Goal: Task Accomplishment & Management: Manage account settings

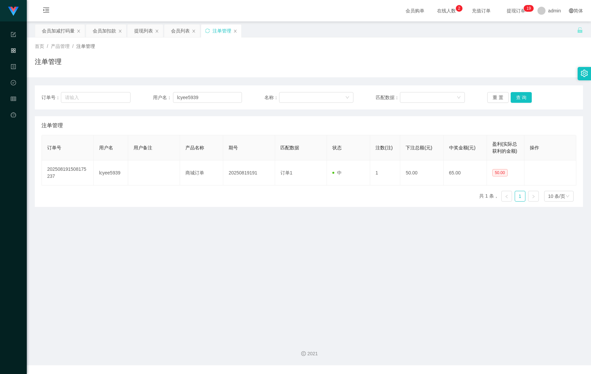
click at [107, 26] on div "会员加扣款" at bounding box center [104, 30] width 23 height 13
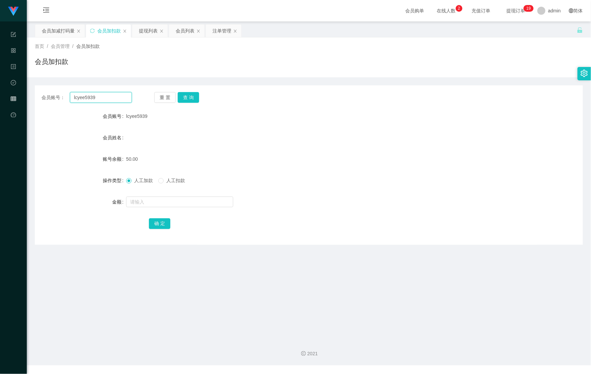
drag, startPoint x: 107, startPoint y: 99, endPoint x: -40, endPoint y: 91, distance: 147.2
click at [0, 91] on html "Shopee Workbench 系统配置 产品管理 内容中心 数据中心 会员管理 平台首页 保存配置 重置配置 整体风格设置 主题色 导航设置 内容区域宽度…" at bounding box center [295, 187] width 591 height 374
type input "1777"
click at [187, 95] on button "查 询" at bounding box center [188, 97] width 21 height 11
click at [159, 206] on input "text" at bounding box center [179, 202] width 107 height 11
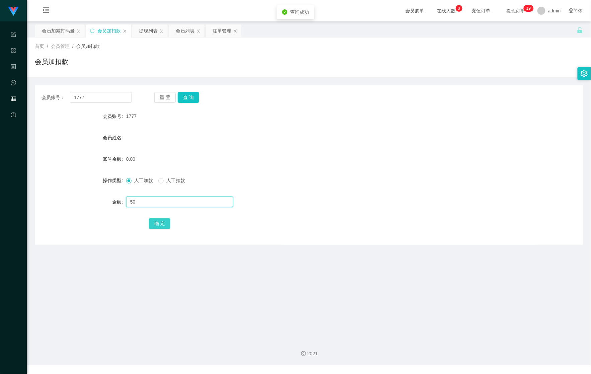
type input "50"
click at [158, 218] on button "确 定" at bounding box center [159, 223] width 21 height 11
click at [75, 97] on input "1777" at bounding box center [101, 97] width 62 height 11
click at [62, 35] on div "会员加减打码量" at bounding box center [58, 30] width 33 height 13
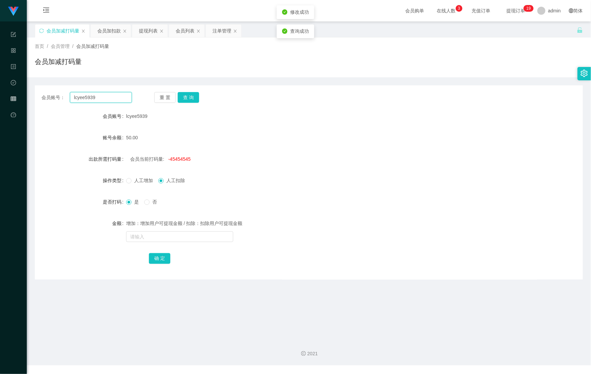
drag, startPoint x: 55, startPoint y: 96, endPoint x: 177, endPoint y: 124, distance: 125.6
click at [0, 101] on html "Shopee Workbench 系统配置 产品管理 内容中心 数据中心 会员管理 平台首页 保存配置 重置配置 整体风格设置 主题色 导航设置 内容区域宽度…" at bounding box center [295, 187] width 591 height 374
click at [198, 97] on button "查 询" at bounding box center [188, 97] width 21 height 11
click at [194, 98] on button "查 询" at bounding box center [192, 97] width 29 height 11
drag, startPoint x: 65, startPoint y: 98, endPoint x: 10, endPoint y: 100, distance: 54.9
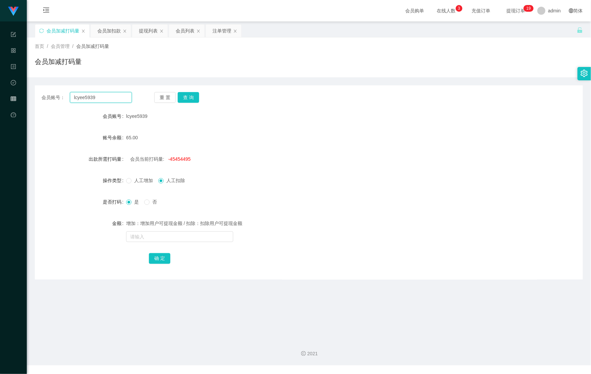
click at [11, 100] on section "Shopee Workbench 系统配置 产品管理 内容中心 数据中心 会员管理 平台首页 保存配置 重置配置 整体风格设置 主题色 导航设置 内容区域宽度…" at bounding box center [295, 182] width 591 height 365
drag, startPoint x: 101, startPoint y: 31, endPoint x: 98, endPoint y: 35, distance: 4.6
click at [101, 31] on div "会员加扣款" at bounding box center [108, 30] width 23 height 13
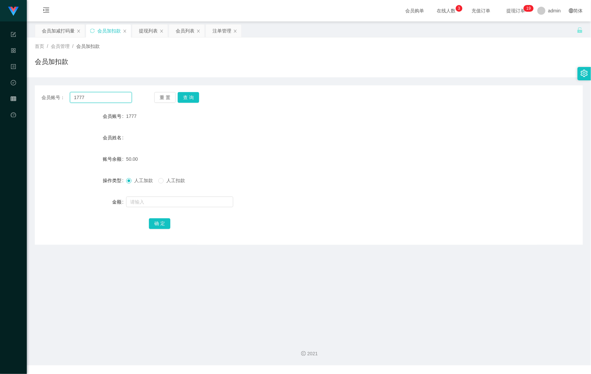
drag, startPoint x: 85, startPoint y: 97, endPoint x: 4, endPoint y: 98, distance: 80.3
click at [15, 99] on section "Shopee Workbench 系统配置 产品管理 内容中心 数据中心 会员管理 平台首页 保存配置 重置配置 整体风格设置 主题色 导航设置 内容区域宽度…" at bounding box center [295, 182] width 591 height 365
click at [56, 35] on div "会员加减打码量" at bounding box center [58, 30] width 33 height 13
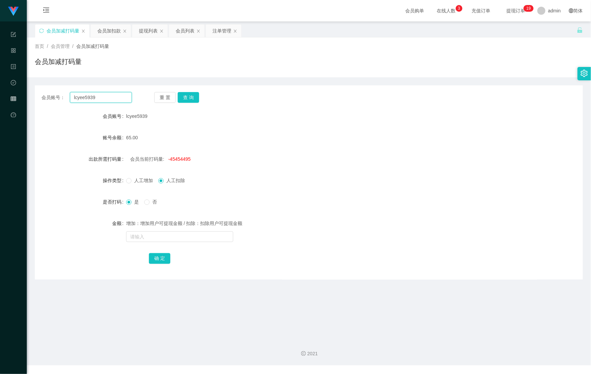
drag, startPoint x: 31, startPoint y: 95, endPoint x: 27, endPoint y: 95, distance: 4.4
click at [27, 95] on main "关闭左侧 关闭右侧 关闭其它 刷新页面 会员加减打码量 会员加扣款 提现列表 会员列表 注单管理 首页 / 会员管理 / 会员加减打码量 / 会员加减打码量 …" at bounding box center [309, 177] width 564 height 313
paste input "1777"
type input "1777"
click at [183, 89] on div "会员账号： 1777 重 置 查 询 会员账号 lcyee5939 账号余额 65.00 出款所需打码量 会员当前打码量: -45454495 操作类型 人工…" at bounding box center [309, 182] width 548 height 194
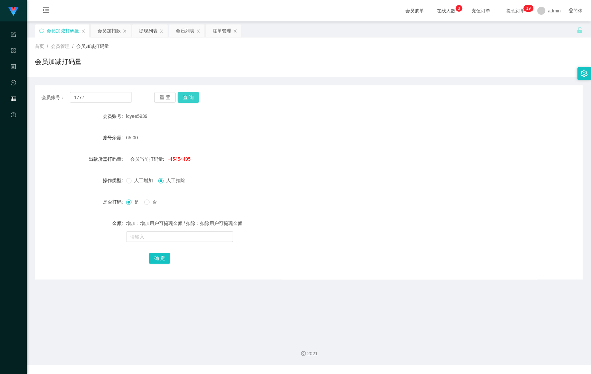
click at [189, 94] on button "查 询" at bounding box center [188, 97] width 21 height 11
click at [138, 204] on span "是" at bounding box center [137, 201] width 10 height 5
click at [162, 236] on input "text" at bounding box center [179, 236] width 107 height 11
type input "56556"
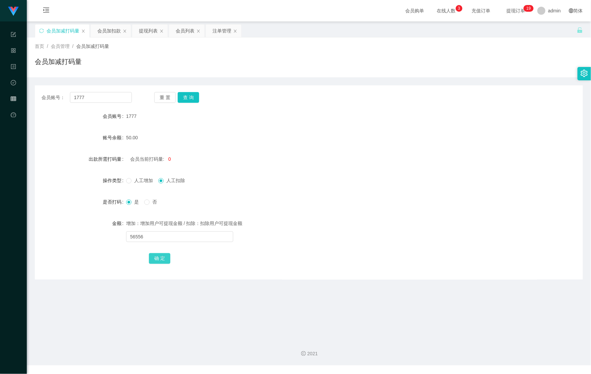
click at [161, 259] on button "确 定" at bounding box center [159, 258] width 21 height 11
click at [143, 33] on div "提现列表" at bounding box center [148, 30] width 19 height 13
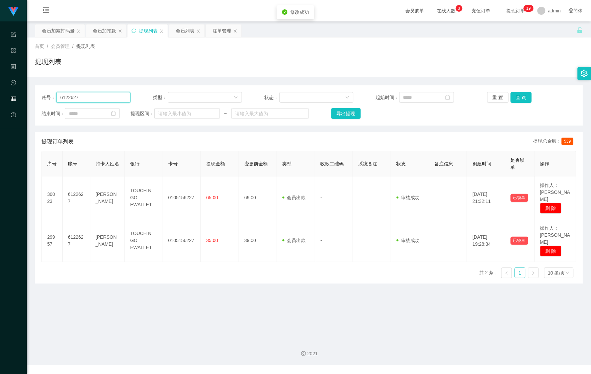
drag, startPoint x: 102, startPoint y: 98, endPoint x: 40, endPoint y: 101, distance: 62.0
click at [0, 98] on html "Shopee Workbench 系统配置 产品管理 内容中心 数据中心 会员管理 平台首页 保存配置 重置配置 整体风格设置 主题色 导航设置 内容区域宽度…" at bounding box center [295, 187] width 591 height 374
paste input "177"
type input "1777"
click at [180, 31] on div "会员列表" at bounding box center [185, 30] width 19 height 13
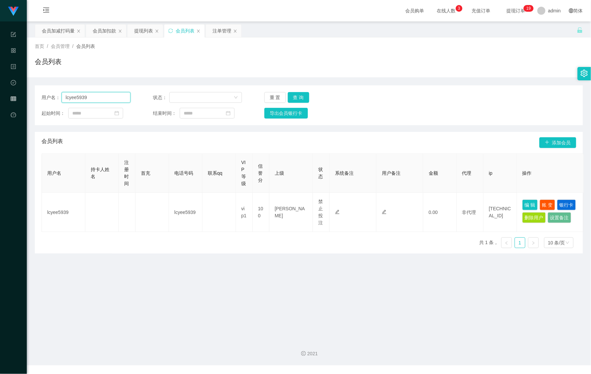
drag, startPoint x: 98, startPoint y: 99, endPoint x: 157, endPoint y: 105, distance: 59.5
click at [0, 102] on html "Shopee Workbench 系统配置 产品管理 内容中心 数据中心 会员管理 平台首页 保存配置 重置配置 整体风格设置 主题色 导航设置 内容区域宽度…" at bounding box center [295, 187] width 591 height 374
paste input "1777"
type input "1777"
click at [309, 94] on div "重 置 查 询" at bounding box center [308, 97] width 89 height 11
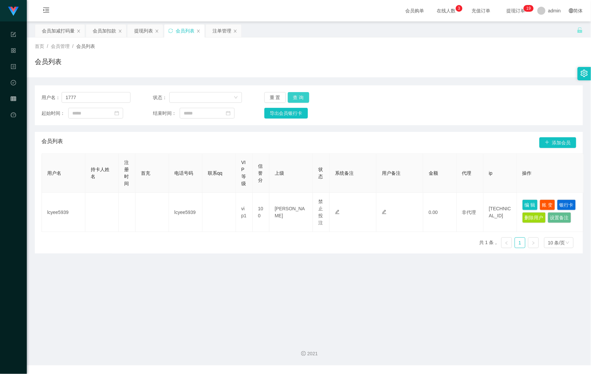
click at [302, 94] on button "查 询" at bounding box center [298, 97] width 21 height 11
click at [302, 94] on div "重 置 查 询" at bounding box center [308, 97] width 89 height 11
drag, startPoint x: 302, startPoint y: 94, endPoint x: 310, endPoint y: 96, distance: 8.2
click at [303, 94] on button "查 询" at bounding box center [298, 97] width 21 height 11
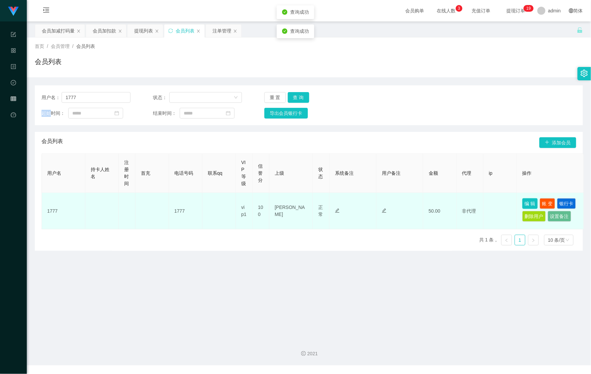
click at [524, 200] on button "编 辑" at bounding box center [530, 203] width 15 height 11
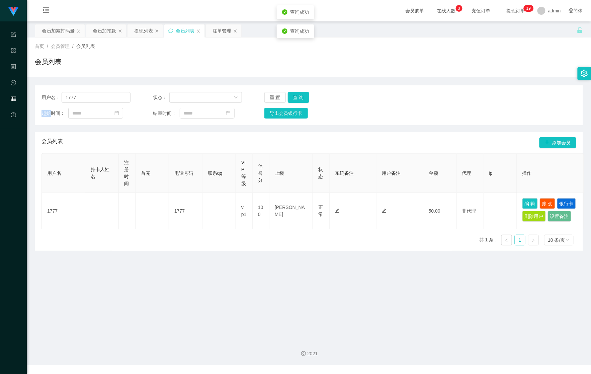
type input "1777"
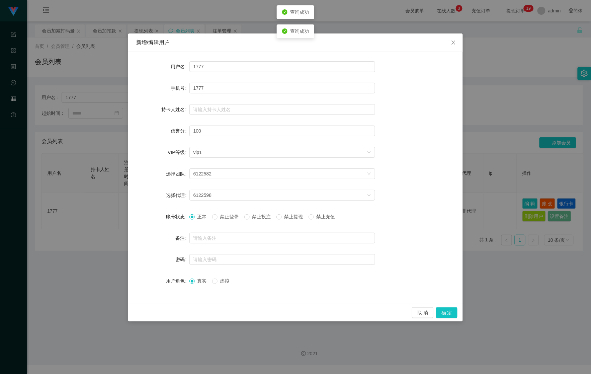
click at [253, 215] on span "禁止投注" at bounding box center [262, 216] width 24 height 5
click at [441, 307] on div "取 消 确 定" at bounding box center [295, 313] width 335 height 18
click at [441, 307] on button "确 定" at bounding box center [446, 312] width 21 height 11
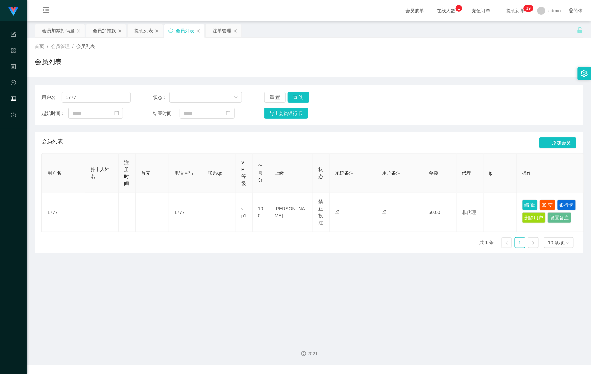
click at [426, 98] on div "用户名： 1777 状态： 重 置 查 询" at bounding box center [309, 97] width 535 height 11
click at [293, 94] on button "查 询" at bounding box center [298, 97] width 21 height 11
click at [140, 33] on div "提现列表" at bounding box center [143, 30] width 19 height 13
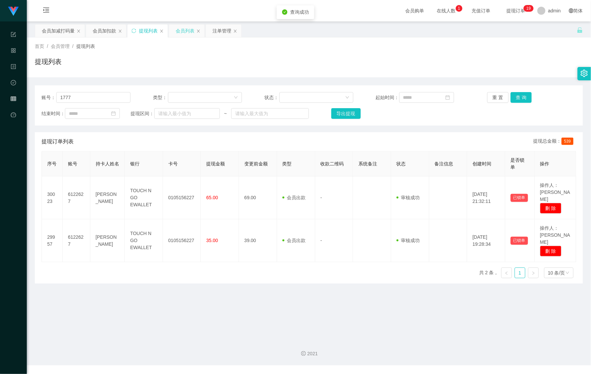
click at [189, 33] on div "会员列表" at bounding box center [185, 30] width 19 height 13
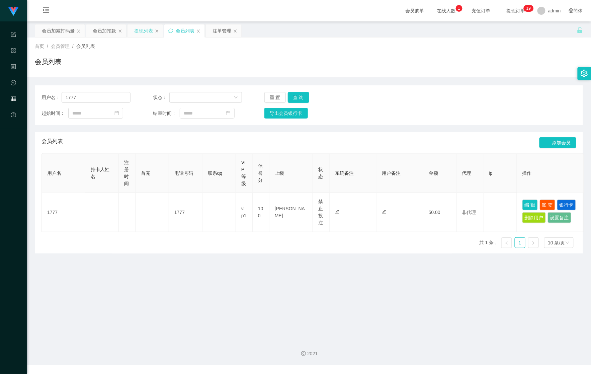
drag, startPoint x: 145, startPoint y: 31, endPoint x: 146, endPoint y: 35, distance: 4.5
click at [145, 31] on div "提现列表" at bounding box center [143, 30] width 19 height 13
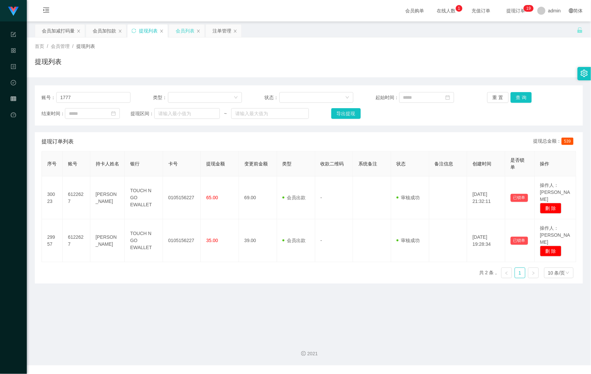
click at [190, 31] on div "会员列表" at bounding box center [185, 30] width 19 height 13
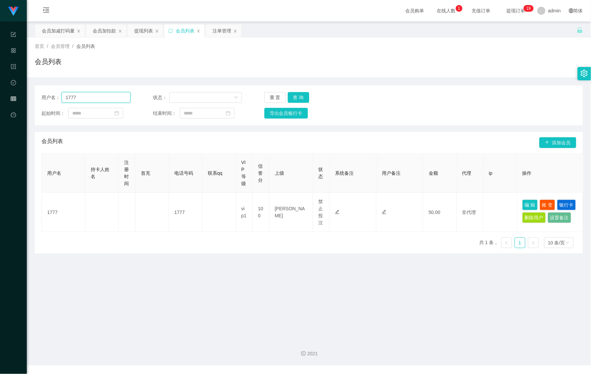
drag, startPoint x: 88, startPoint y: 96, endPoint x: 22, endPoint y: 94, distance: 66.6
click at [22, 94] on section "Shopee Workbench 系统配置 产品管理 内容中心 数据中心 会员管理 平台首页 保存配置 重置配置 整体风格设置 主题色 导航设置 内容区域宽度…" at bounding box center [295, 182] width 591 height 365
click at [224, 33] on div "注单管理" at bounding box center [222, 30] width 19 height 13
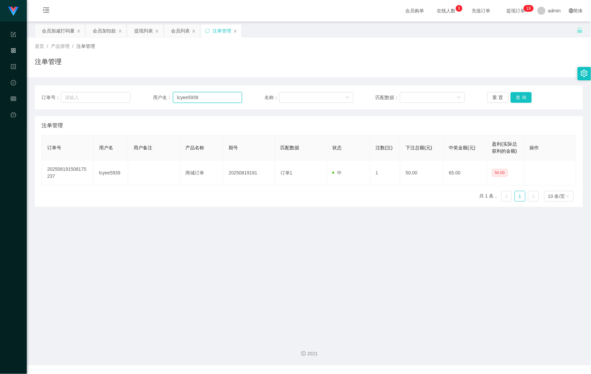
drag, startPoint x: 167, startPoint y: 96, endPoint x: 180, endPoint y: 95, distance: 13.1
click at [163, 96] on div "用户名： lcyee5939" at bounding box center [197, 97] width 89 height 11
paste input "1777"
type input "1777"
click at [516, 92] on button "查 询" at bounding box center [521, 97] width 21 height 11
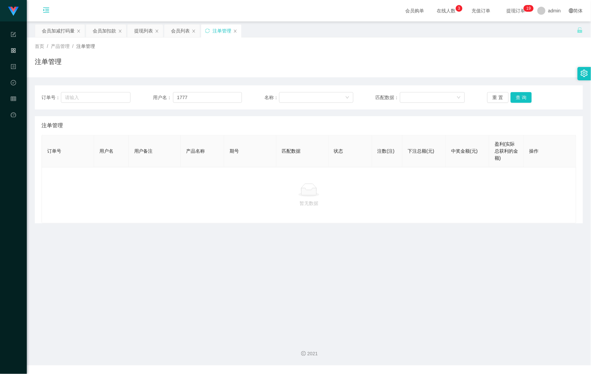
click at [43, 14] on icon "图标: menu-unfold" at bounding box center [46, 10] width 23 height 21
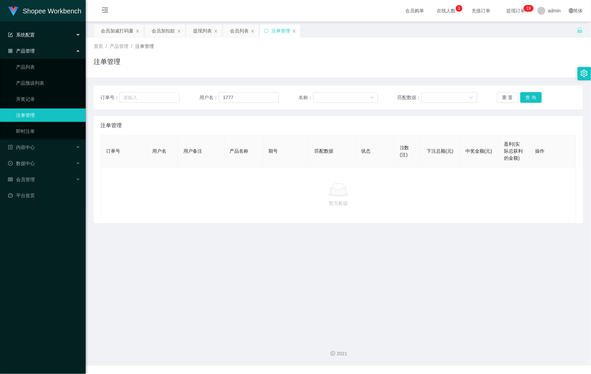
click at [33, 40] on div "系统配置" at bounding box center [43, 34] width 86 height 13
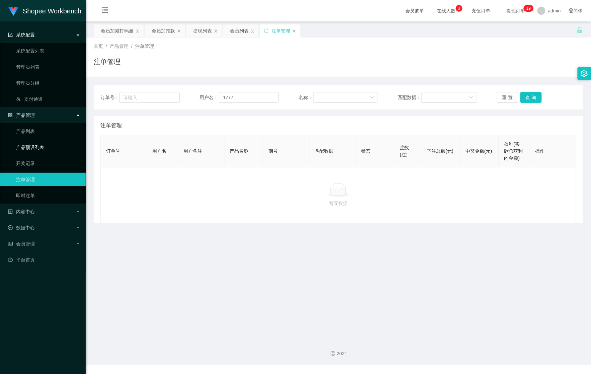
click at [49, 147] on link "产品预设列表" at bounding box center [48, 147] width 64 height 13
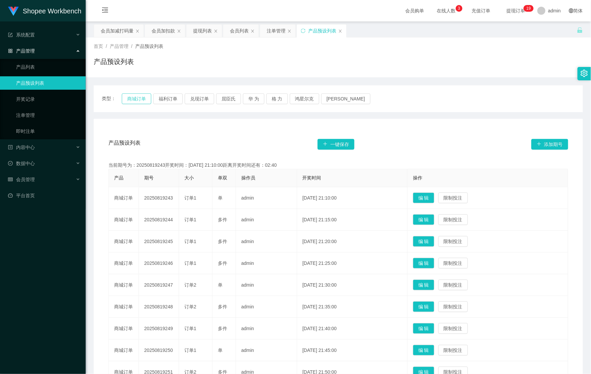
click at [132, 99] on button "商城订单" at bounding box center [136, 98] width 29 height 11
click at [168, 33] on div "会员加扣款" at bounding box center [163, 30] width 23 height 13
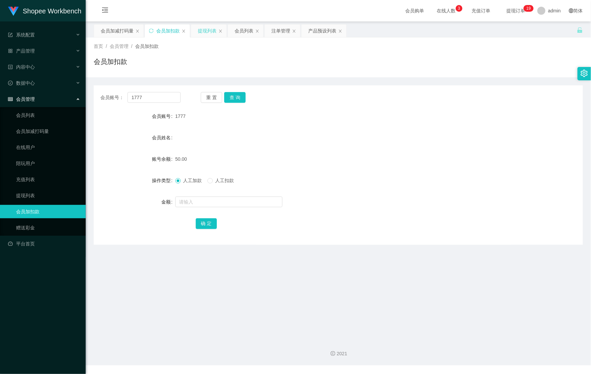
click at [204, 31] on div "提现列表" at bounding box center [207, 30] width 19 height 13
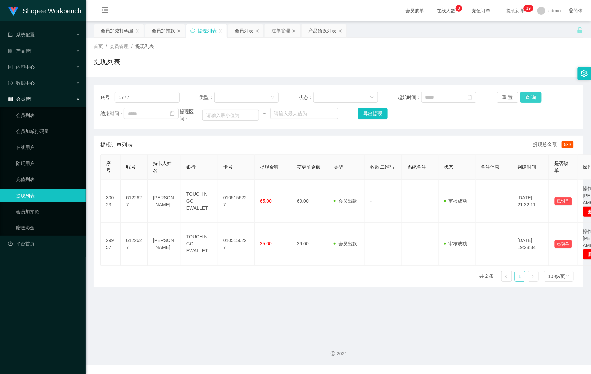
click at [521, 99] on button "查 询" at bounding box center [531, 97] width 21 height 11
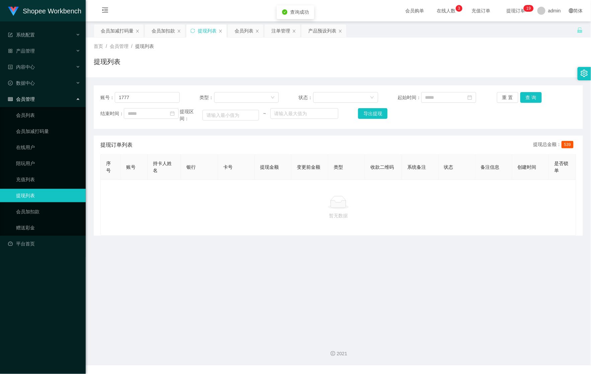
click at [94, 7] on icon "图标: menu-fold" at bounding box center [105, 10] width 23 height 21
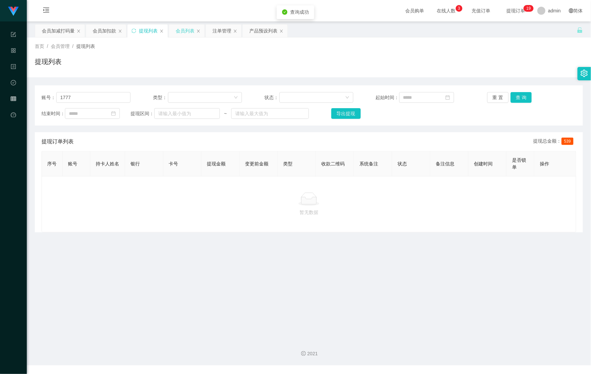
click at [182, 31] on div "会员列表" at bounding box center [185, 30] width 19 height 13
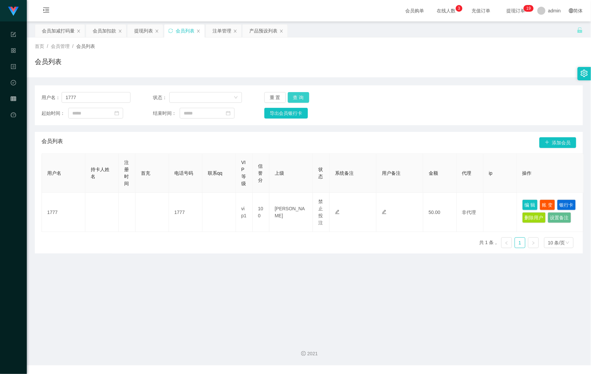
click at [304, 102] on button "查 询" at bounding box center [298, 97] width 21 height 11
click at [306, 101] on button "查 询" at bounding box center [298, 97] width 21 height 11
drag, startPoint x: 292, startPoint y: 88, endPoint x: 293, endPoint y: 91, distance: 3.9
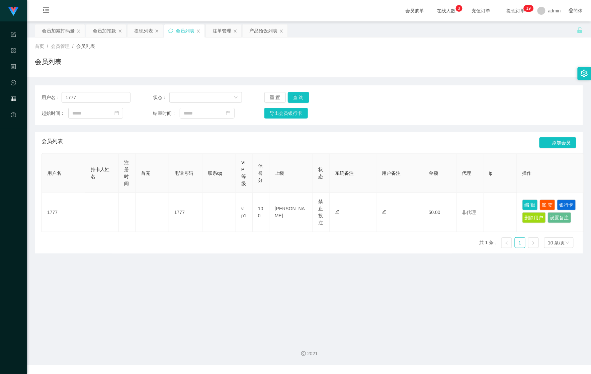
click at [292, 88] on div "用户名： 1777 状态： 重 置 查 询 起始时间： 结束时间： 导出会员银行卡" at bounding box center [309, 105] width 548 height 40
drag, startPoint x: 294, startPoint y: 92, endPoint x: 307, endPoint y: 96, distance: 14.5
click at [294, 92] on button "查 询" at bounding box center [298, 97] width 21 height 11
click at [307, 96] on button "查 询" at bounding box center [302, 97] width 29 height 11
click at [307, 96] on div "重 置 查 询" at bounding box center [308, 97] width 89 height 11
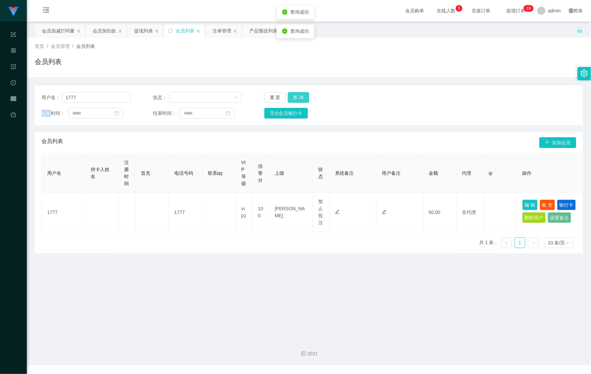
click at [307, 96] on button "查 询" at bounding box center [298, 97] width 21 height 11
